Goal: Transaction & Acquisition: Purchase product/service

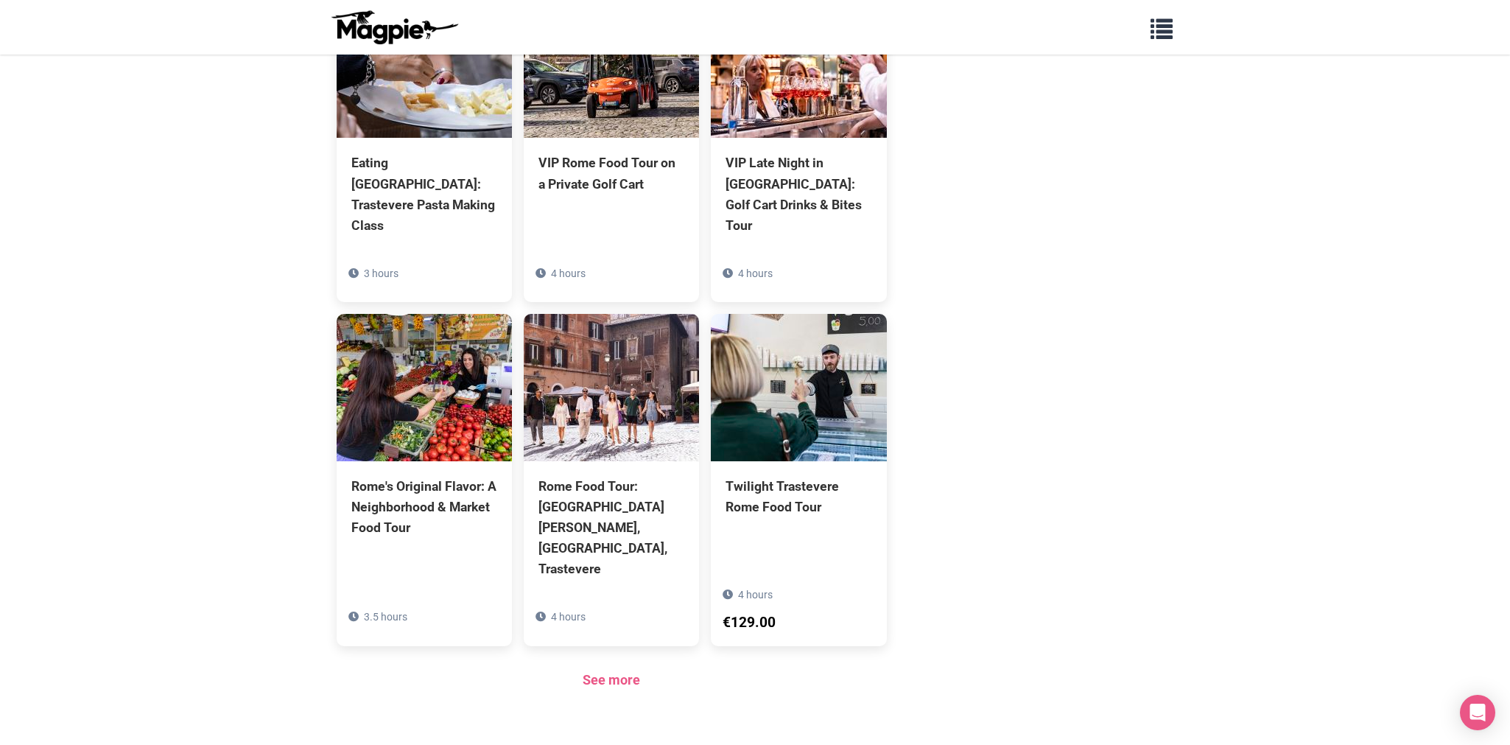
scroll to position [914, 0]
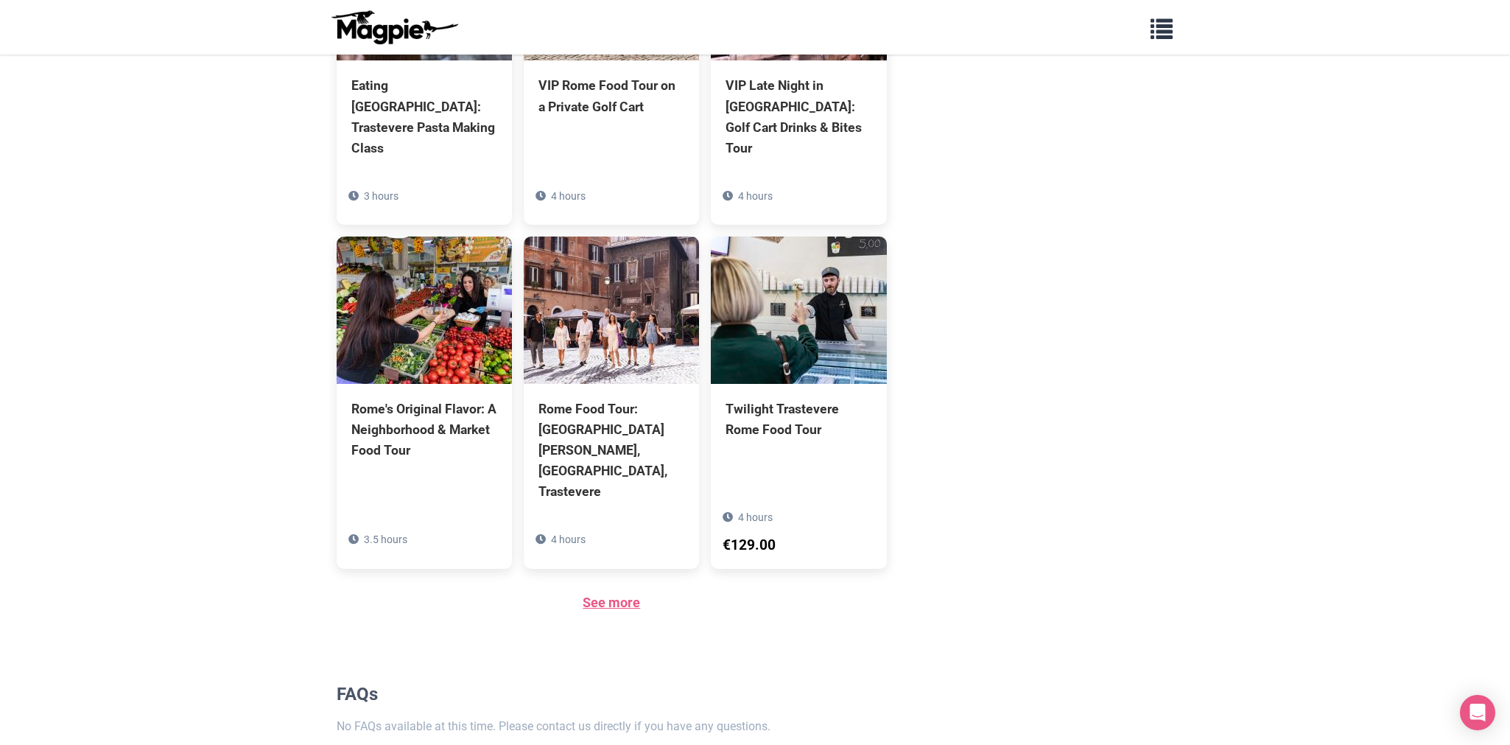
click at [615, 594] on link "See more" at bounding box center [611, 601] width 57 height 15
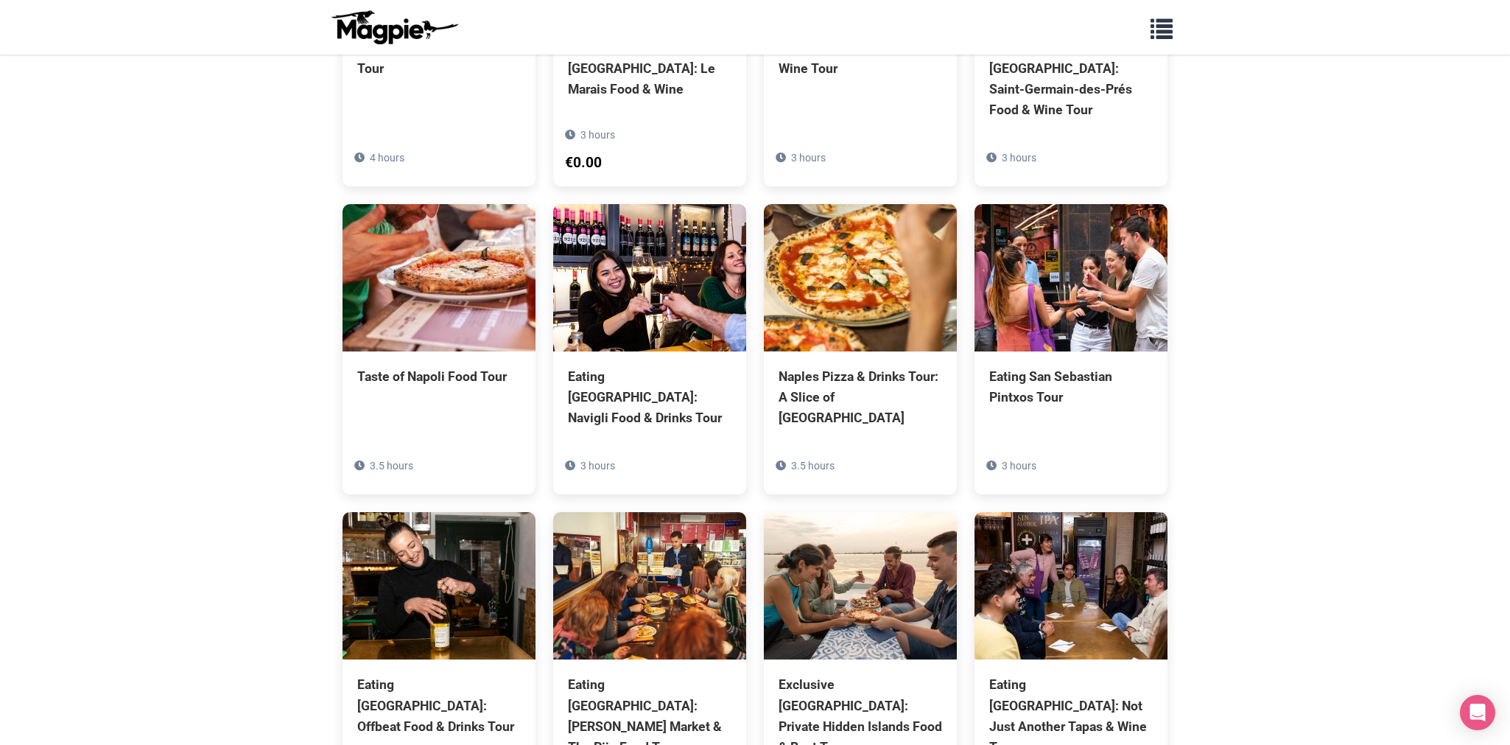
scroll to position [2531, 0]
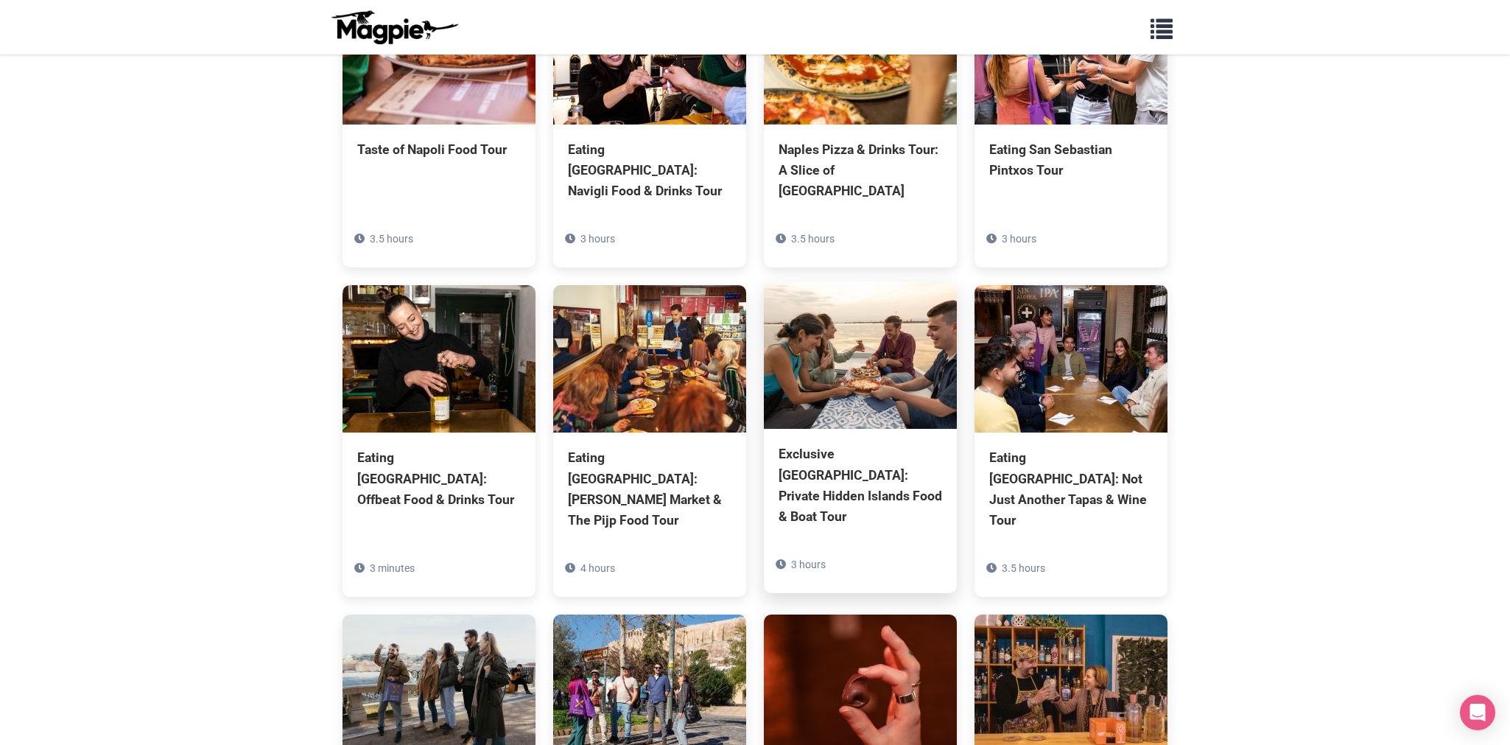
click at [869, 281] on img at bounding box center [860, 354] width 193 height 147
